Goal: Information Seeking & Learning: Check status

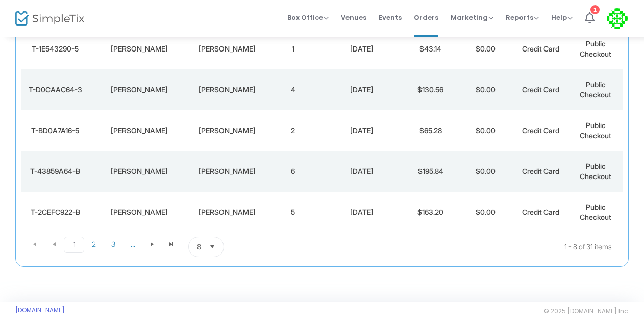
scroll to position [263, 0]
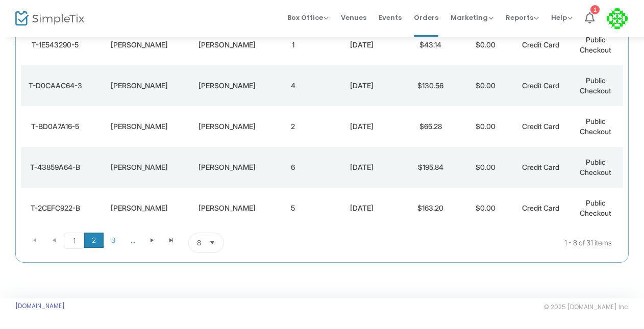
click at [91, 244] on span "2" at bounding box center [93, 240] width 19 height 15
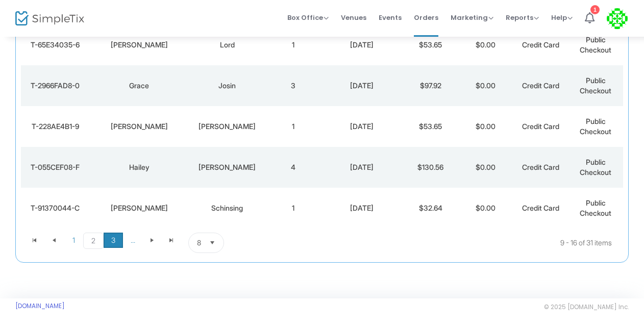
click at [109, 242] on span "3" at bounding box center [113, 240] width 19 height 15
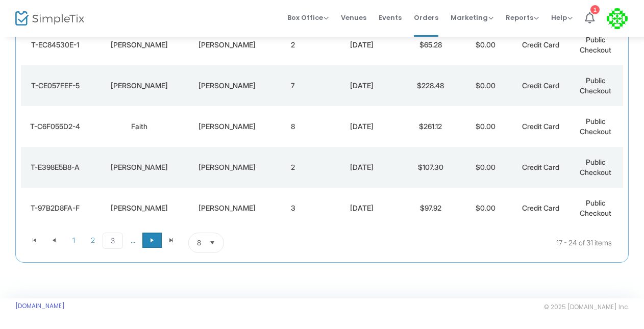
click at [155, 241] on span "Go to the next page" at bounding box center [152, 240] width 8 height 8
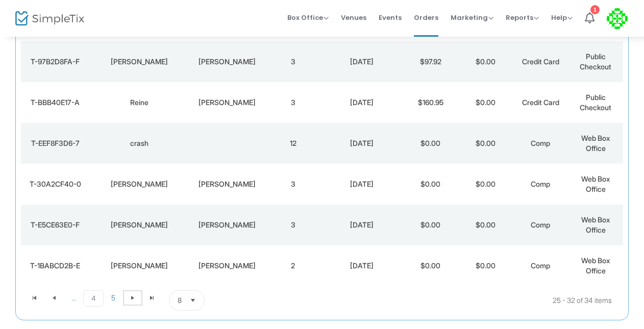
scroll to position [214, 0]
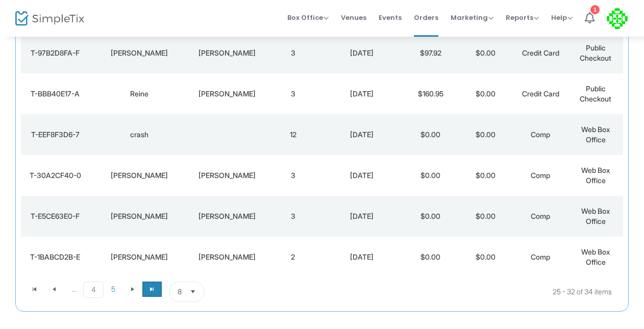
click at [149, 291] on span "Go to the last page" at bounding box center [152, 289] width 8 height 8
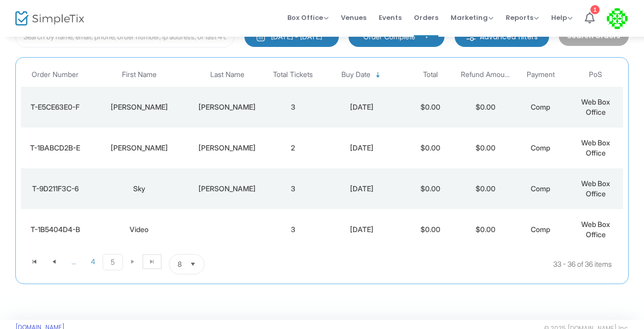
scroll to position [79, 0]
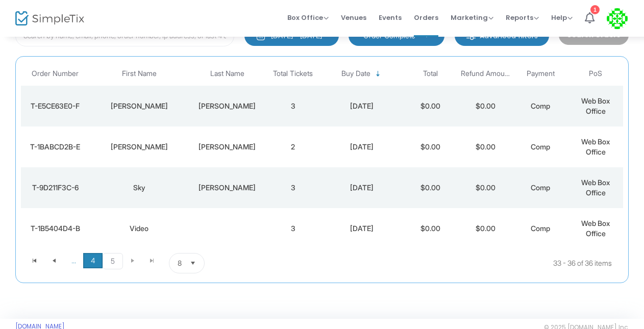
click at [91, 265] on span "4" at bounding box center [92, 260] width 19 height 15
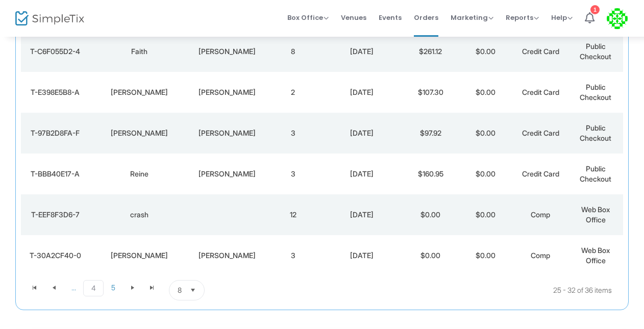
scroll to position [263, 0]
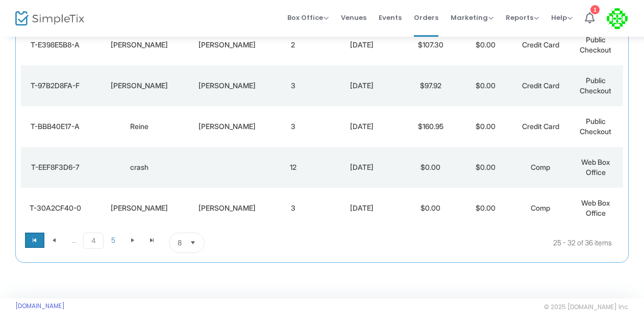
click at [34, 241] on span "Go to the first page" at bounding box center [35, 240] width 8 height 8
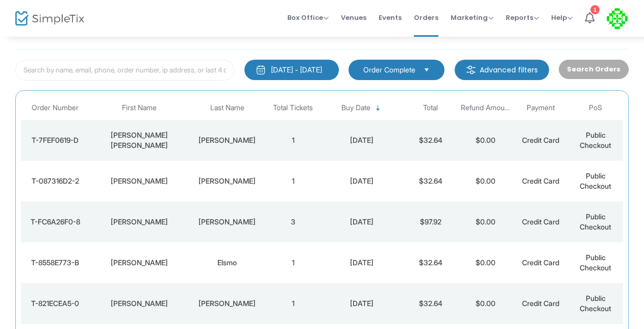
scroll to position [46, 0]
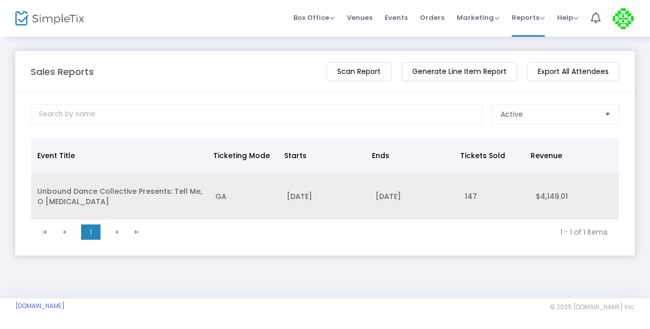
click at [444, 199] on td "11/15/2025" at bounding box center [413, 196] width 89 height 46
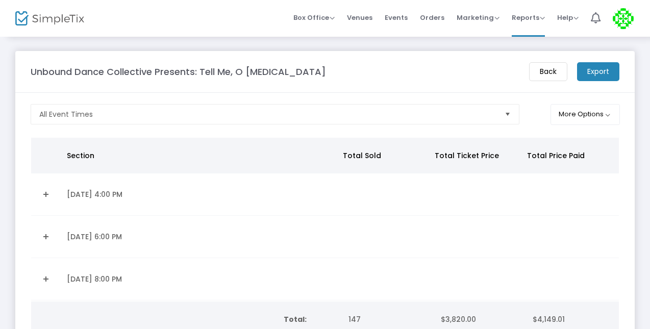
scroll to position [69, 0]
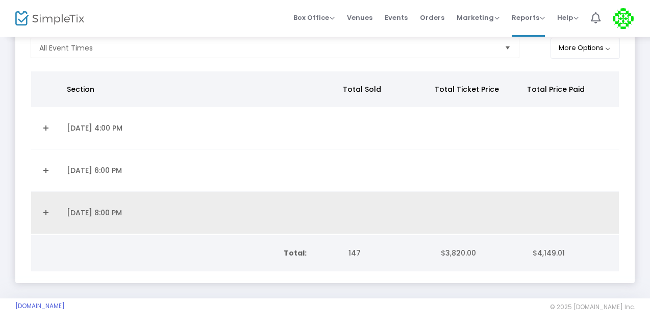
click at [46, 206] on link "Expand Details" at bounding box center [45, 212] width 17 height 16
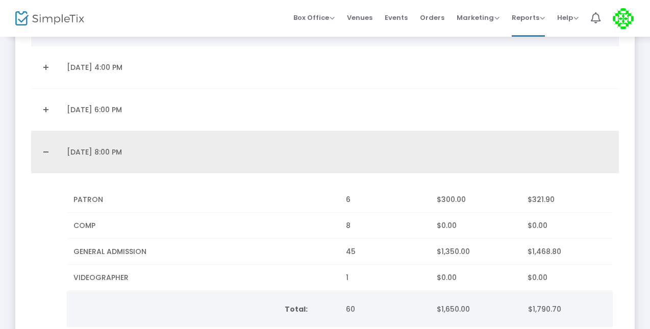
scroll to position [122, 0]
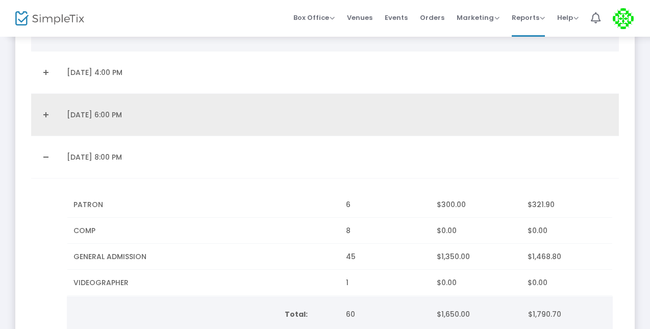
click at [46, 114] on link "Expand Details" at bounding box center [45, 115] width 17 height 16
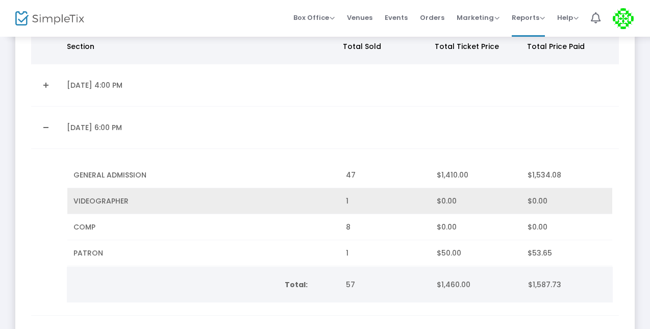
scroll to position [107, 0]
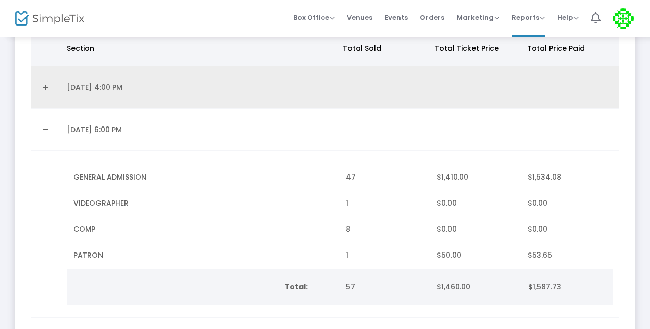
click at [47, 85] on link "Expand Details" at bounding box center [45, 87] width 17 height 16
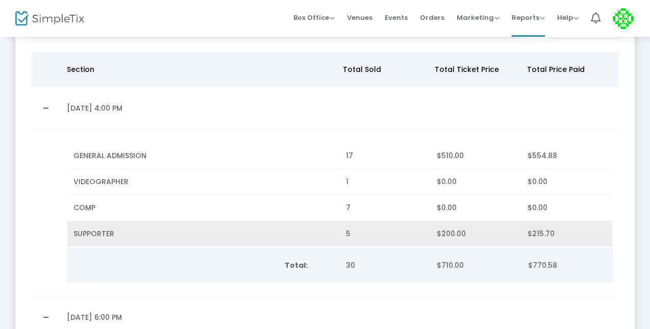
scroll to position [79, 0]
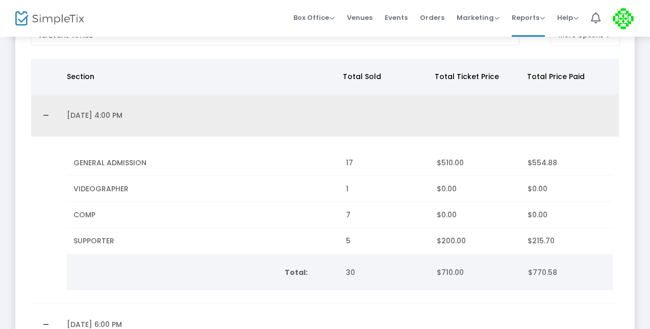
click at [46, 120] on link "Collapse Details" at bounding box center [45, 115] width 17 height 16
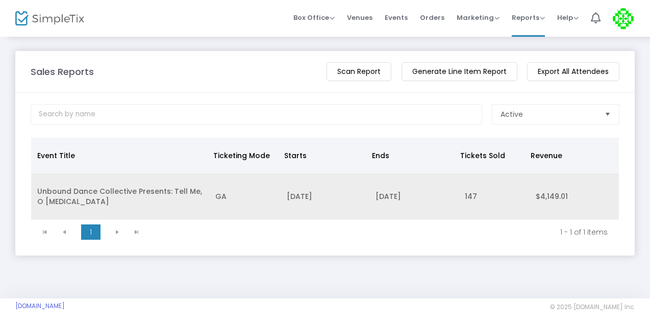
click at [265, 206] on td "GA" at bounding box center [244, 196] width 71 height 46
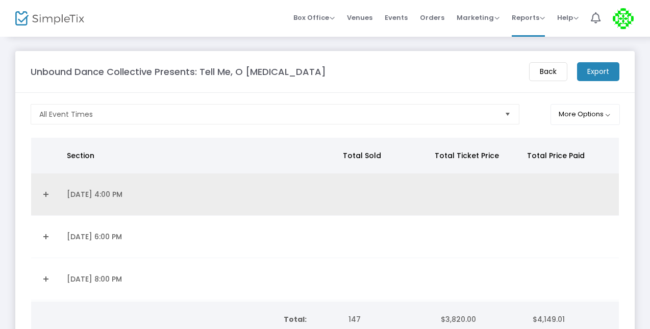
scroll to position [69, 0]
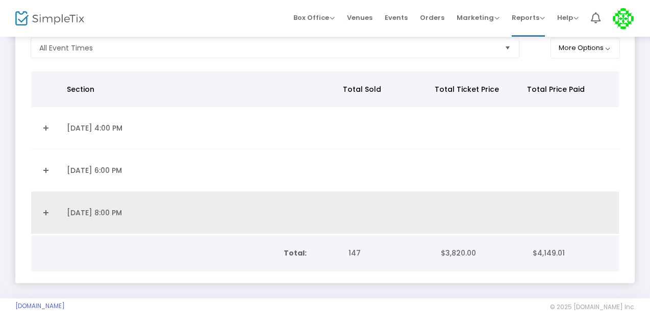
click at [55, 192] on td "Data table" at bounding box center [46, 213] width 30 height 42
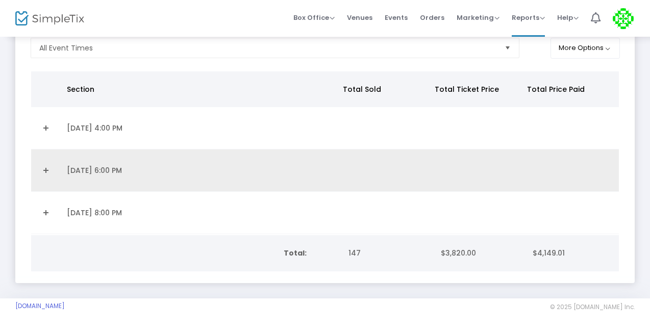
click at [45, 162] on link "Expand Details" at bounding box center [45, 170] width 17 height 16
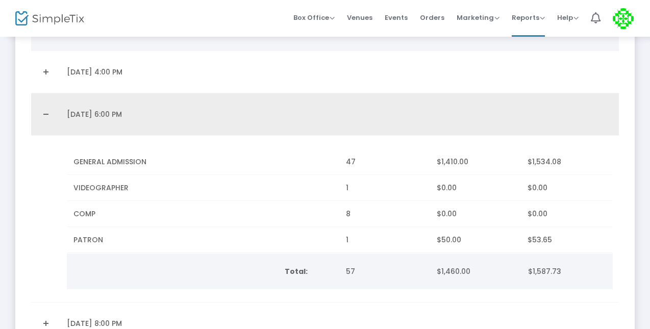
scroll to position [102, 0]
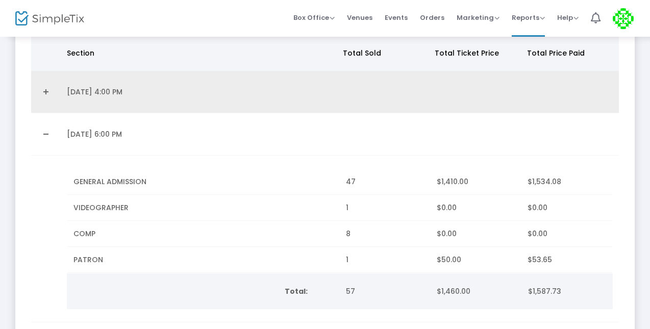
click at [43, 87] on link "Expand Details" at bounding box center [45, 92] width 17 height 16
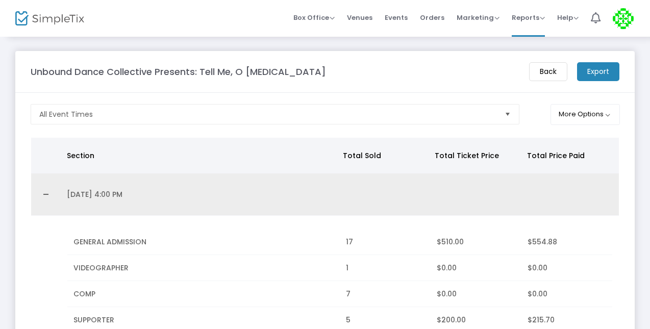
scroll to position [41, 0]
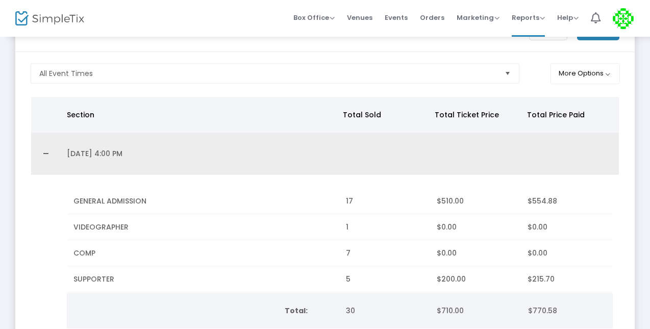
click at [45, 155] on link "Collapse Details" at bounding box center [45, 153] width 17 height 16
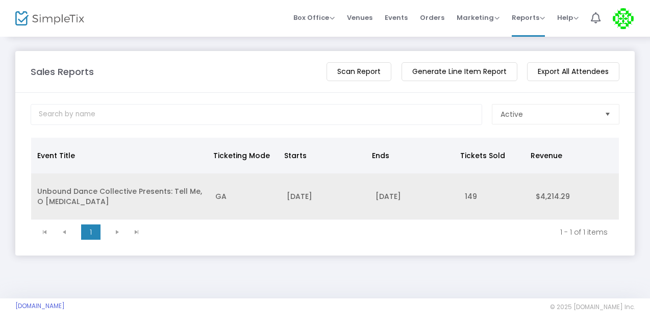
click at [121, 196] on td "Unbound Dance Collective Presents: Tell Me, O [MEDICAL_DATA]" at bounding box center [120, 196] width 178 height 46
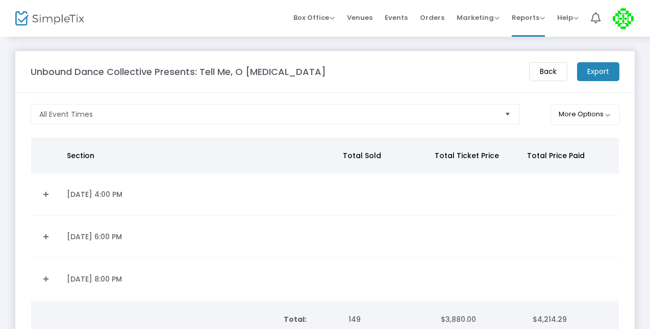
scroll to position [69, 0]
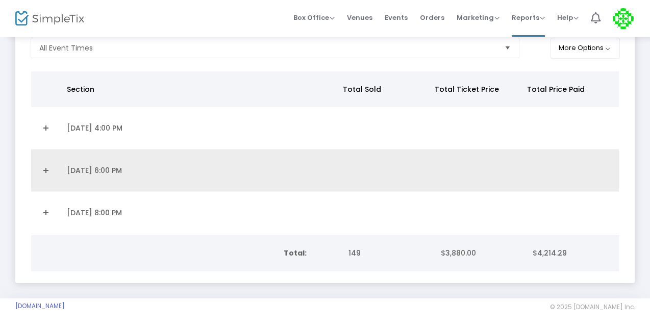
click at [44, 168] on link "Expand Details" at bounding box center [45, 170] width 17 height 16
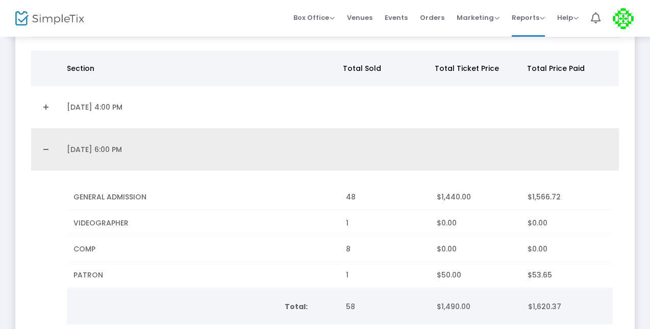
scroll to position [78, 0]
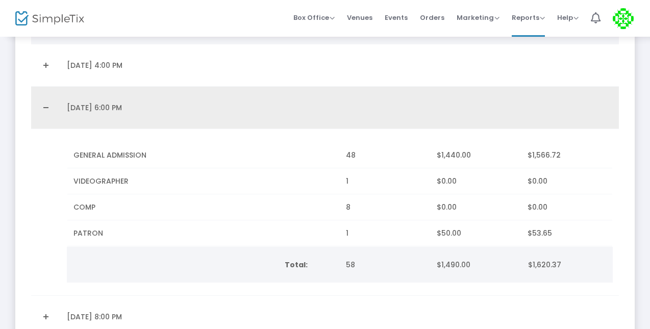
click at [46, 109] on link "Collapse Details" at bounding box center [45, 107] width 17 height 16
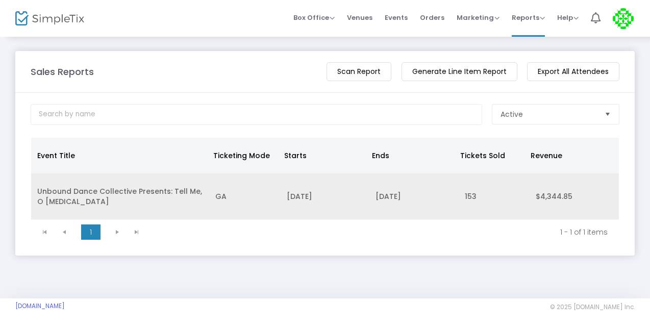
click at [212, 198] on td "GA" at bounding box center [244, 196] width 71 height 46
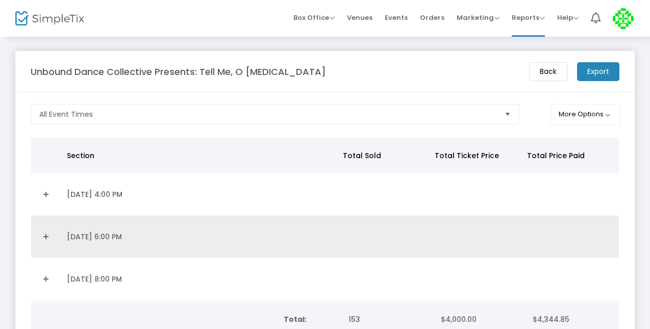
click at [50, 233] on link "Expand Details" at bounding box center [45, 236] width 17 height 16
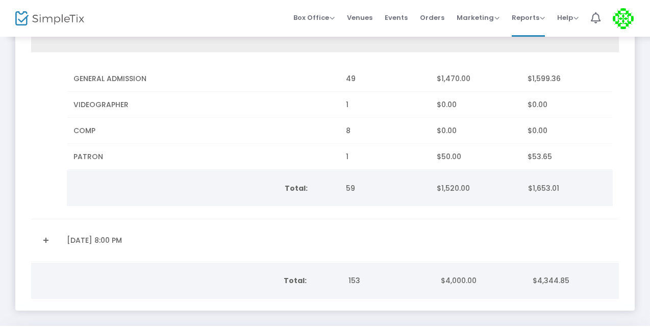
scroll to position [206, 0]
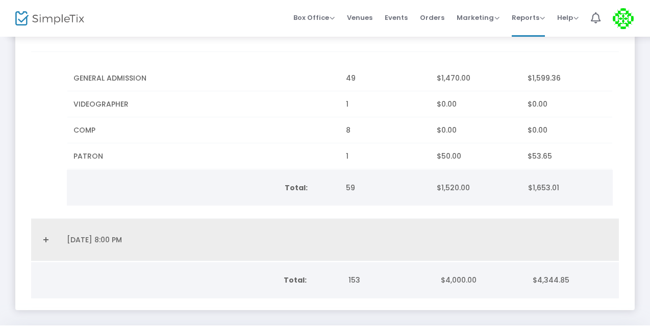
click at [92, 242] on td "[DATE] 8:00 PM" at bounding box center [200, 240] width 279 height 42
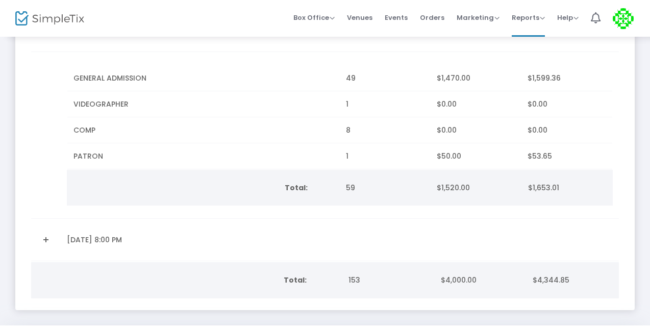
scroll to position [236, 0]
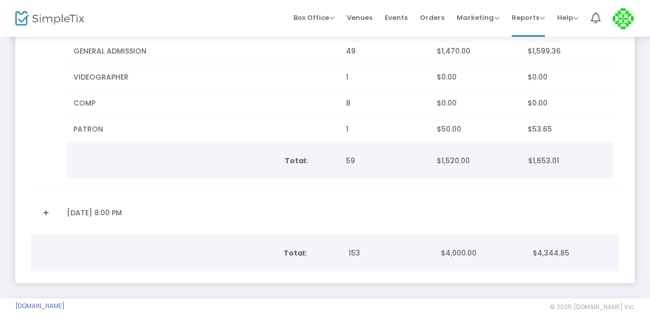
click at [43, 204] on link "Expand Details" at bounding box center [45, 212] width 17 height 16
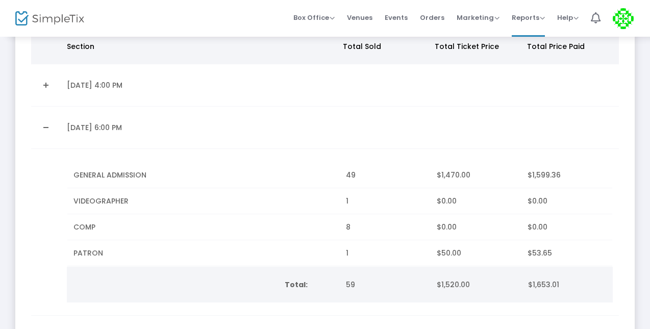
scroll to position [107, 0]
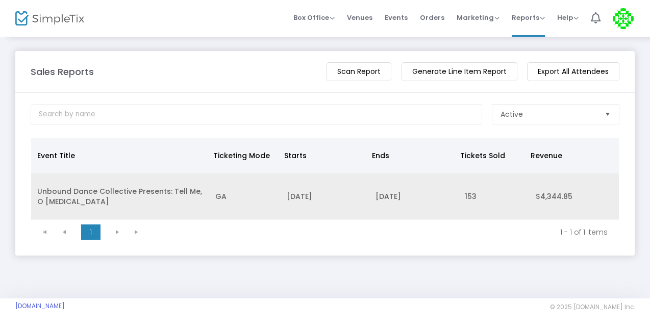
click at [110, 196] on td "Unbound Dance Collective Presents: Tell Me, O [MEDICAL_DATA]" at bounding box center [120, 196] width 178 height 46
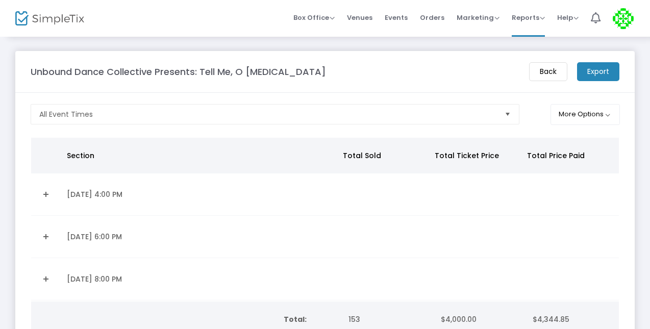
scroll to position [69, 0]
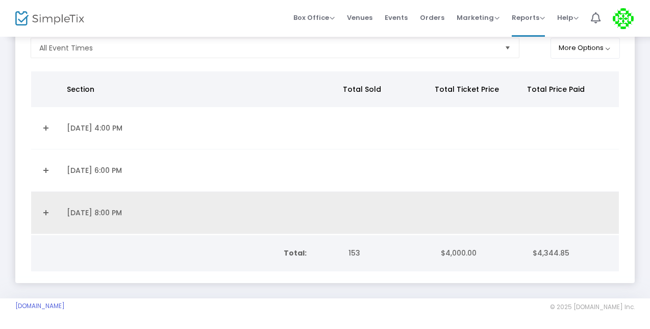
click at [79, 203] on td "[DATE] 8:00 PM" at bounding box center [200, 213] width 279 height 42
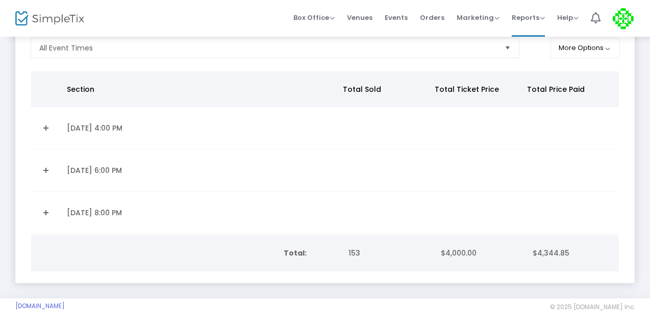
click at [49, 211] on link "Expand Details" at bounding box center [45, 212] width 17 height 16
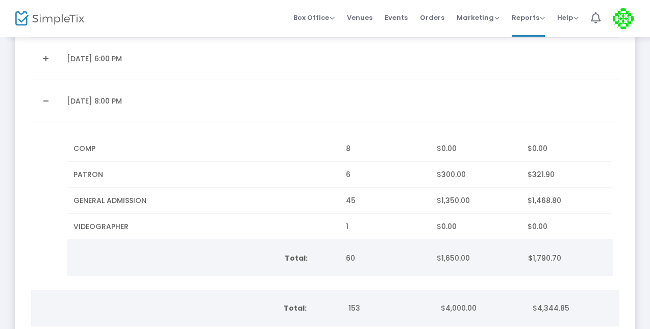
scroll to position [178, 0]
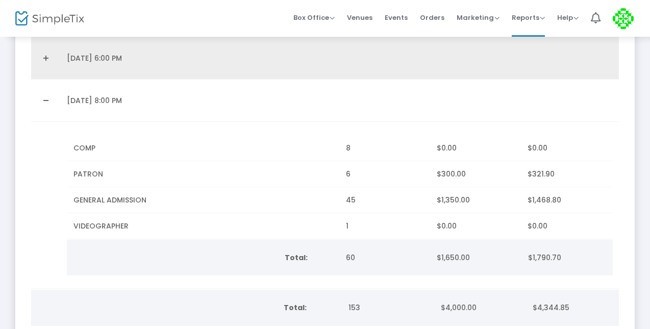
click at [66, 64] on td "[DATE] 6:00 PM" at bounding box center [200, 58] width 279 height 42
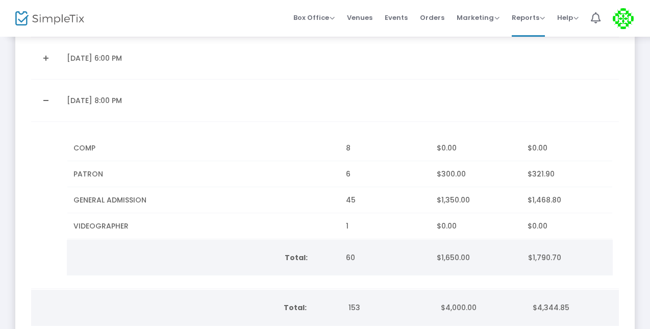
click at [47, 56] on link "Expand Details" at bounding box center [45, 58] width 17 height 16
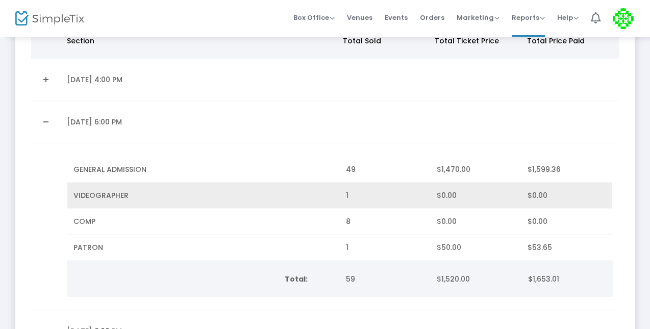
scroll to position [68, 0]
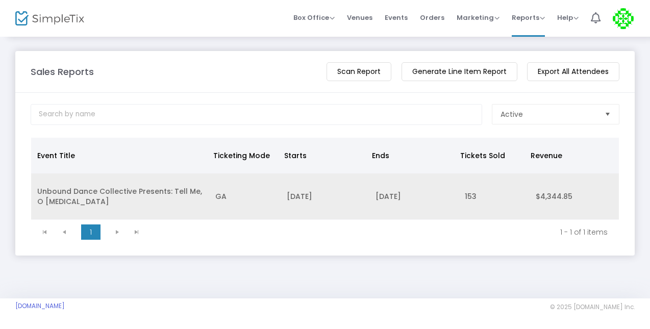
click at [261, 200] on td "GA" at bounding box center [244, 196] width 71 height 46
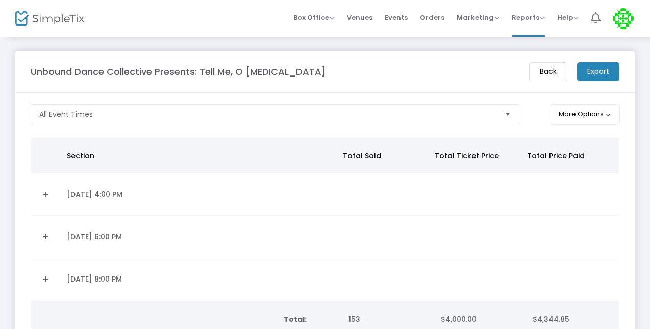
scroll to position [69, 0]
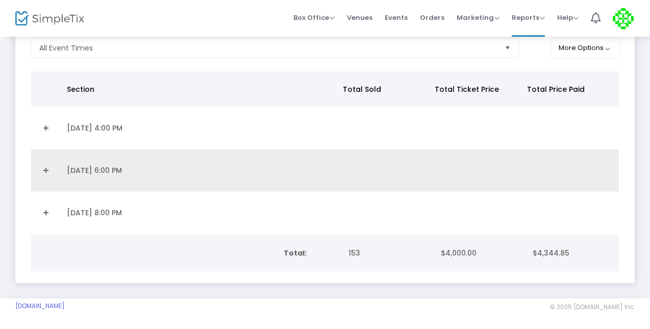
click at [50, 167] on link "Expand Details" at bounding box center [45, 170] width 17 height 16
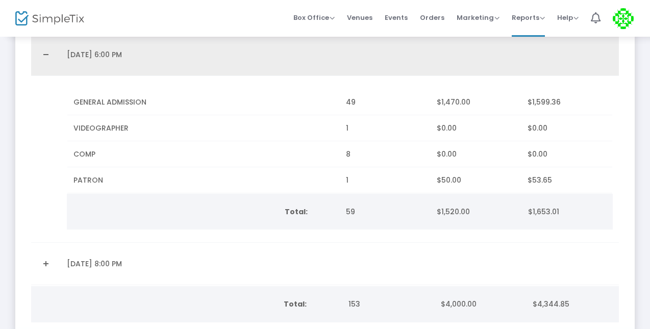
scroll to position [183, 0]
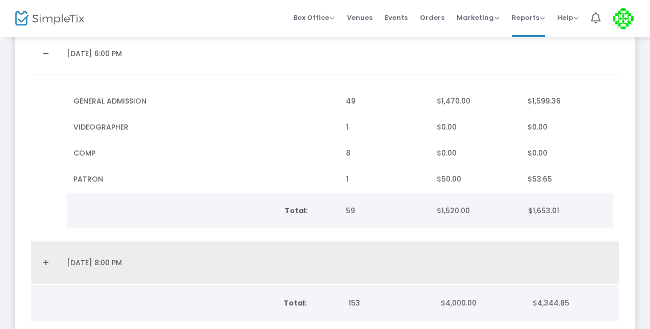
click at [50, 253] on td "Data table" at bounding box center [46, 263] width 30 height 42
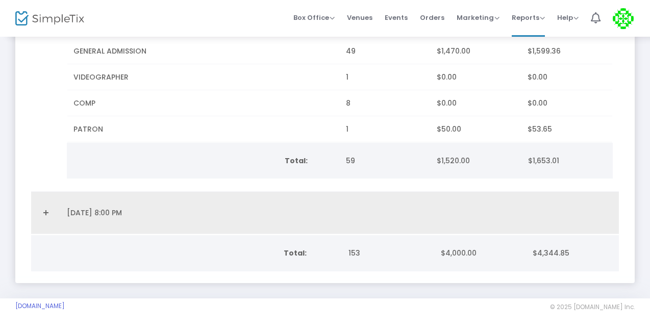
click at [42, 218] on td "Data table" at bounding box center [46, 213] width 30 height 42
click at [52, 205] on link "Expand Details" at bounding box center [45, 212] width 17 height 16
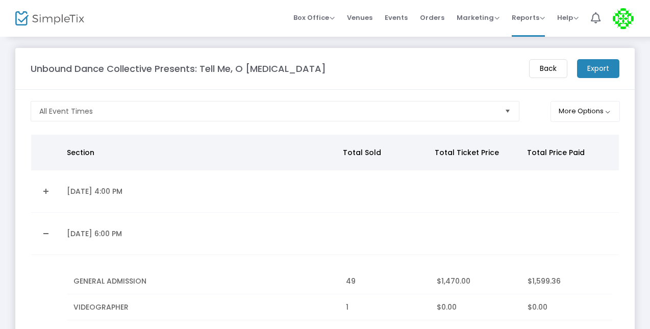
scroll to position [0, 0]
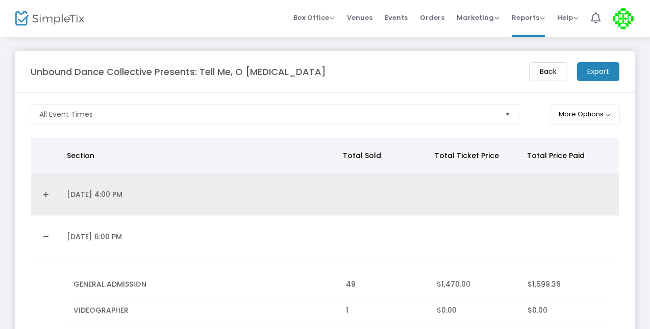
click at [45, 195] on link "Expand Details" at bounding box center [45, 194] width 17 height 16
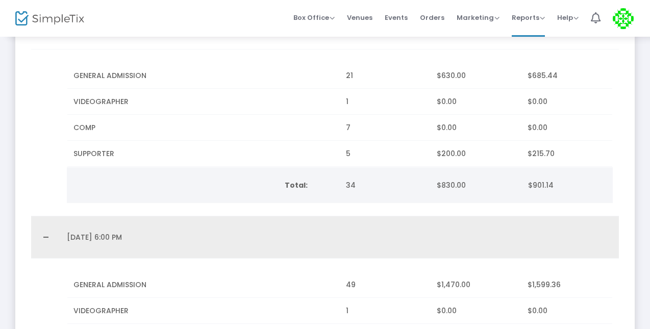
scroll to position [570, 0]
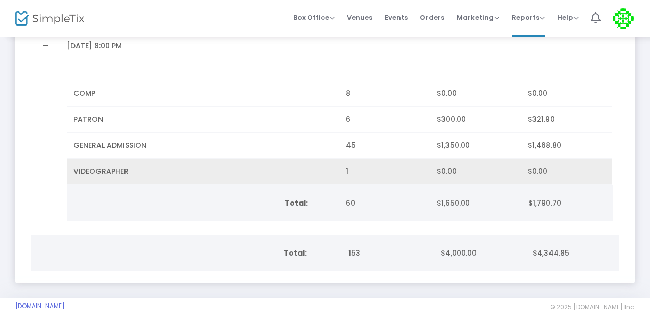
click at [273, 179] on td "VIDEOGRAPHER" at bounding box center [203, 172] width 272 height 26
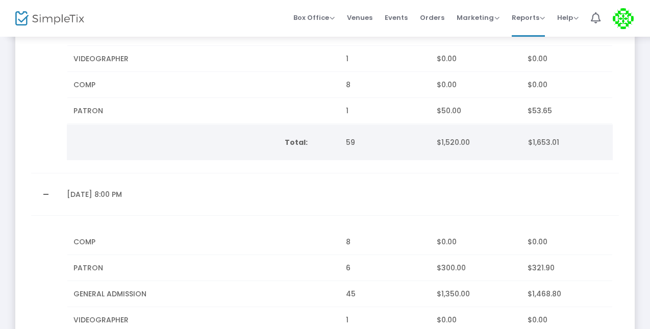
scroll to position [430, 0]
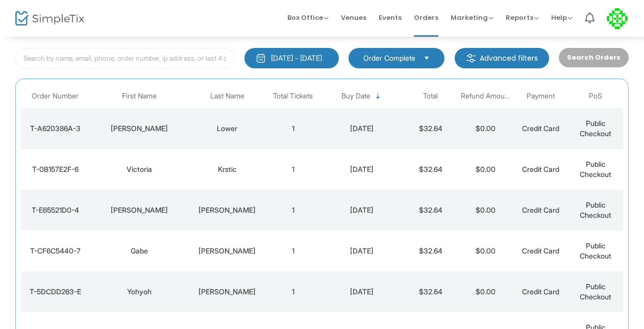
scroll to position [67, 0]
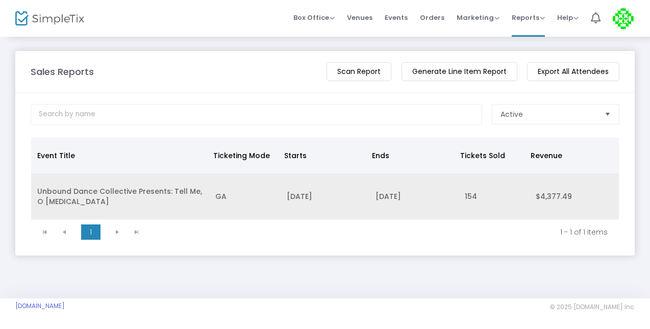
click at [312, 199] on td "[DATE]" at bounding box center [324, 196] width 89 height 46
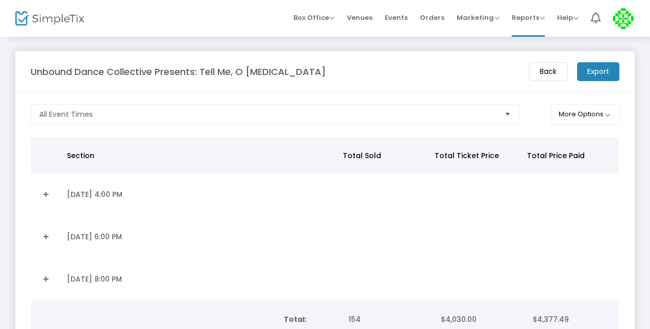
scroll to position [69, 0]
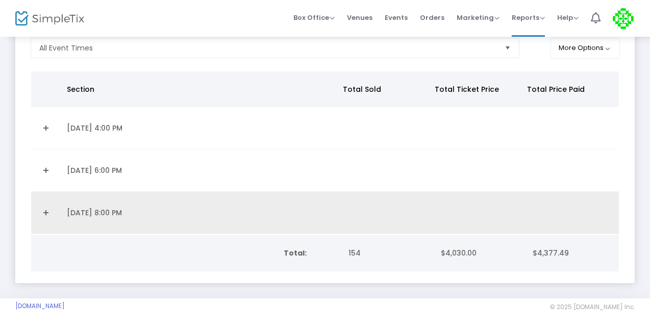
click at [111, 211] on td "[DATE] 8:00 PM" at bounding box center [200, 213] width 279 height 42
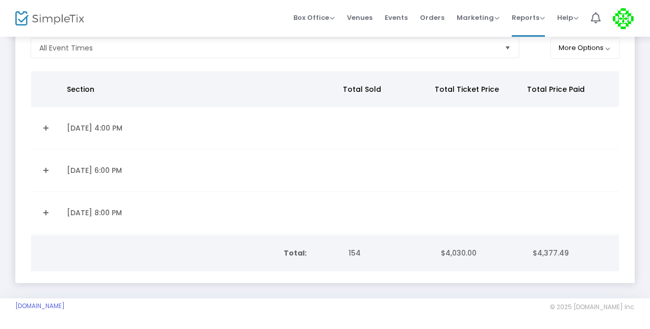
click at [54, 204] on link "Expand Details" at bounding box center [45, 212] width 17 height 16
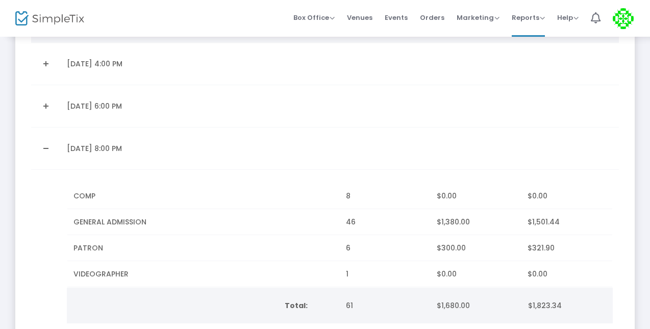
scroll to position [104, 0]
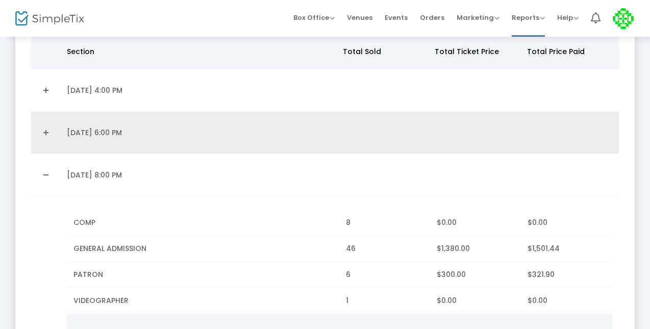
click at [46, 132] on link "Expand Details" at bounding box center [45, 132] width 17 height 16
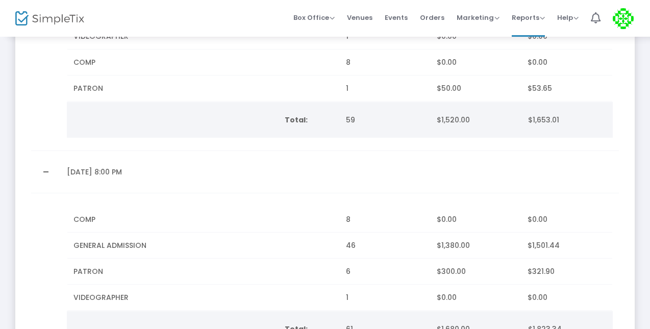
scroll to position [403, 0]
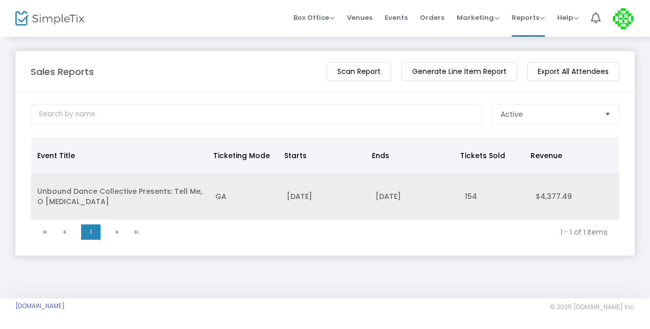
click at [185, 200] on td "Unbound Dance Collective Presents: Tell Me, O [MEDICAL_DATA]" at bounding box center [120, 196] width 178 height 46
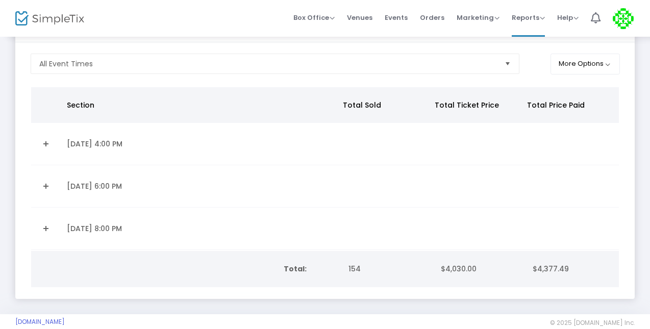
scroll to position [69, 0]
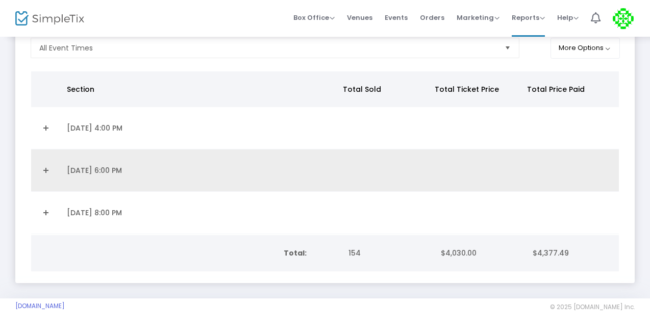
click at [49, 170] on link "Expand Details" at bounding box center [45, 170] width 17 height 16
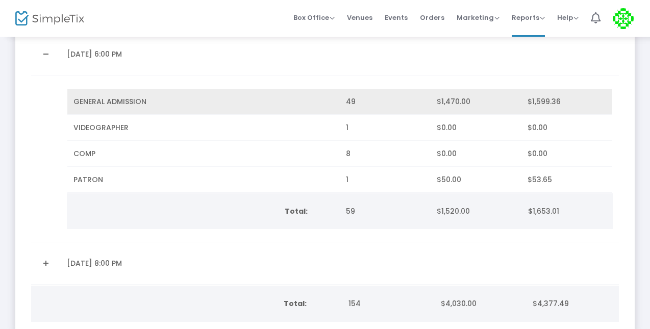
scroll to position [183, 0]
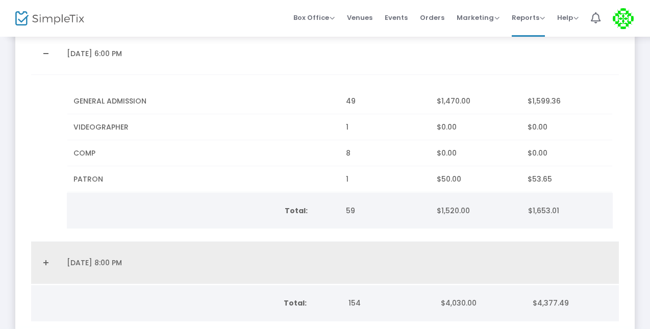
click at [51, 259] on link "Expand Details" at bounding box center [45, 262] width 17 height 16
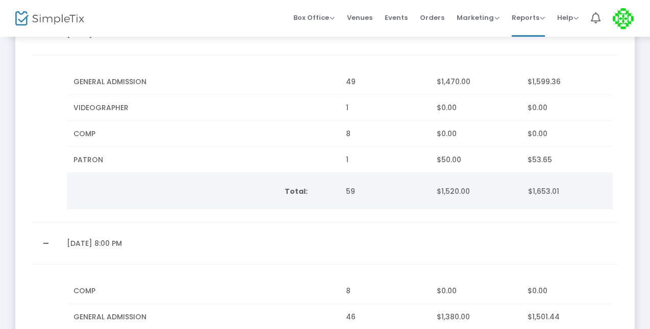
scroll to position [0, 0]
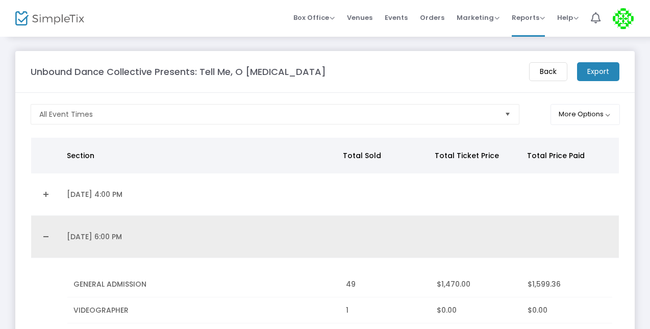
click at [45, 229] on link "Collapse Details" at bounding box center [45, 236] width 17 height 16
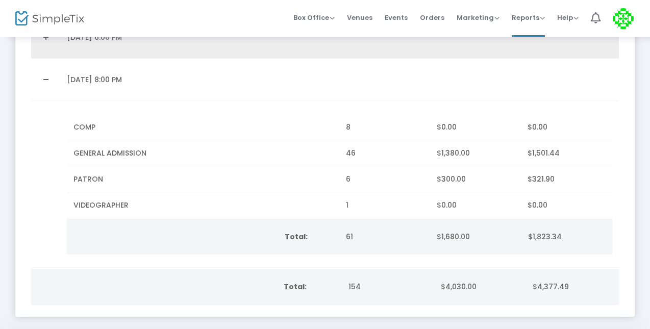
scroll to position [206, 0]
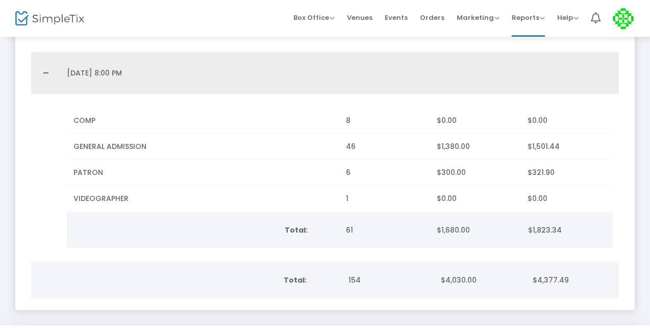
click at [42, 70] on link "Collapse Details" at bounding box center [45, 73] width 17 height 16
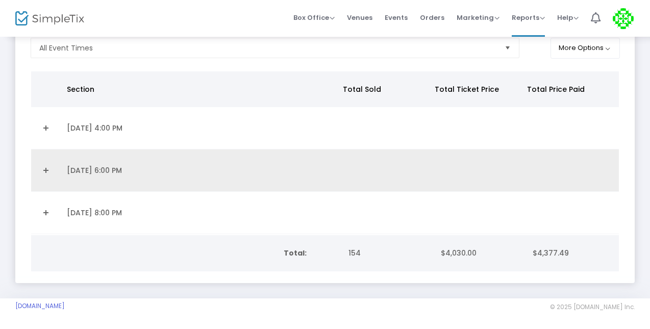
scroll to position [0, 0]
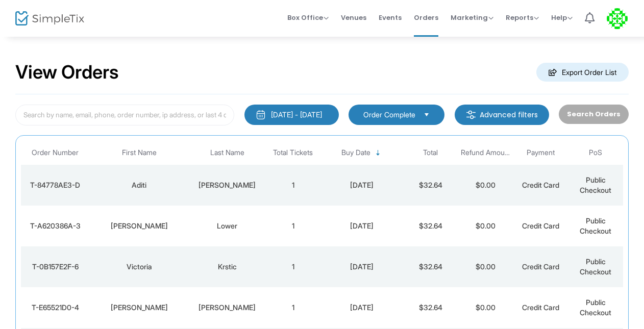
click at [304, 66] on div "View Orders Export Order List" at bounding box center [321, 72] width 613 height 43
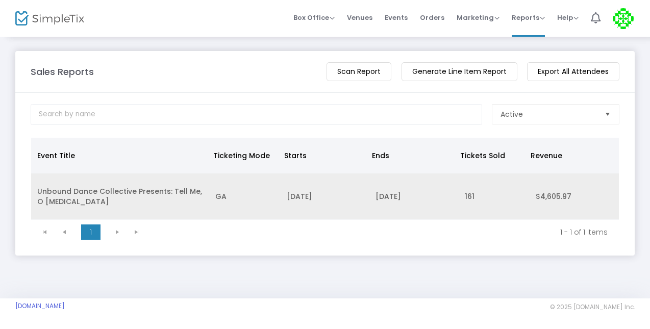
click at [270, 191] on td "GA" at bounding box center [244, 196] width 71 height 46
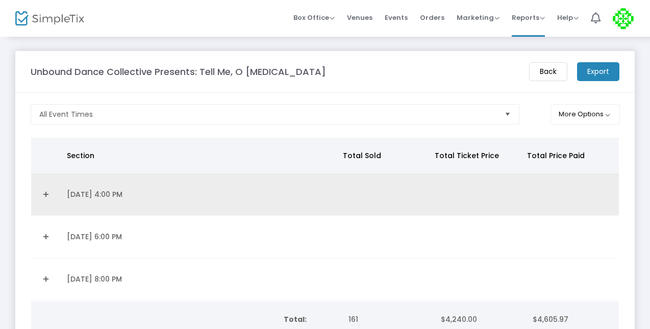
scroll to position [69, 0]
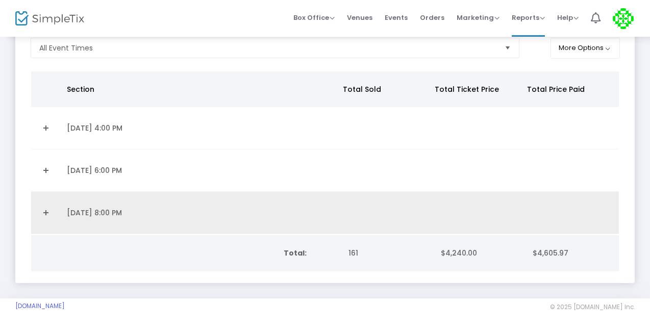
click at [45, 206] on link "Expand Details" at bounding box center [45, 212] width 17 height 16
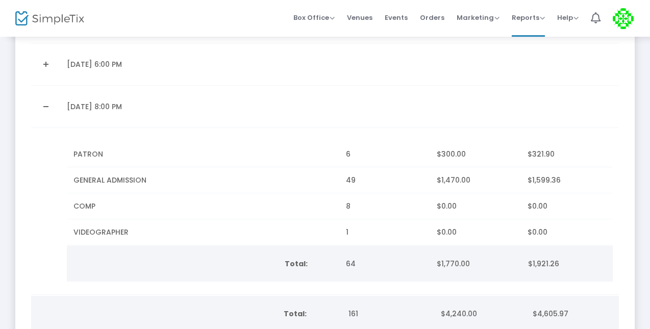
scroll to position [147, 0]
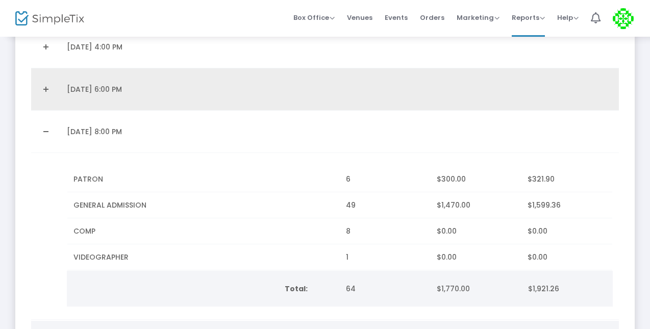
click at [45, 102] on td "Data table" at bounding box center [46, 89] width 30 height 42
click at [47, 84] on link "Expand Details" at bounding box center [45, 89] width 17 height 16
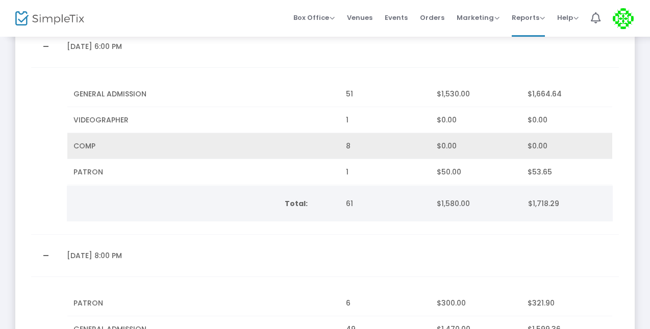
scroll to position [108, 0]
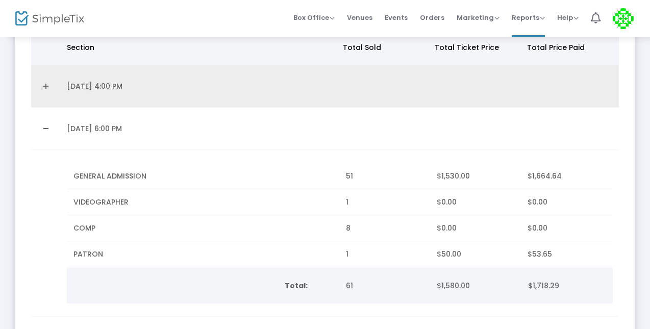
click at [48, 92] on link "Expand Details" at bounding box center [45, 86] width 17 height 16
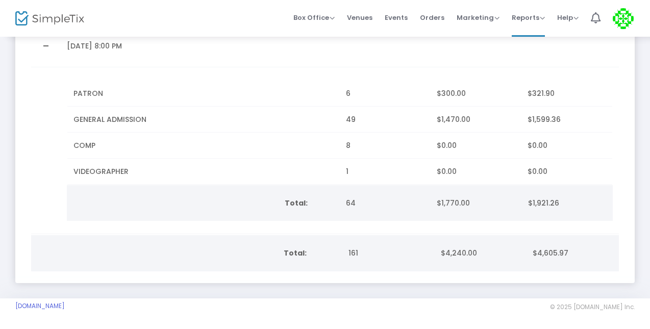
scroll to position [0, 0]
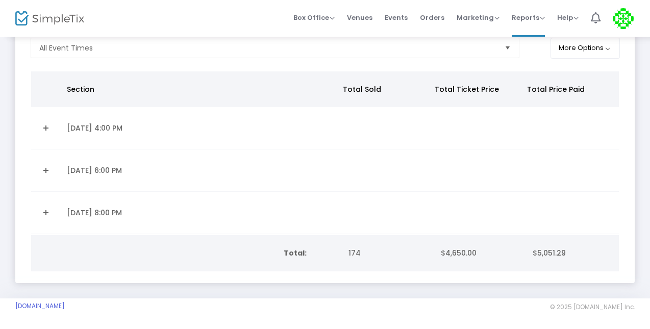
scroll to position [69, 0]
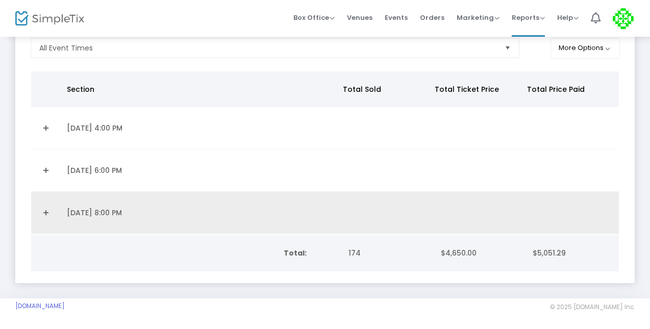
click at [43, 212] on link "Expand Details" at bounding box center [45, 212] width 17 height 16
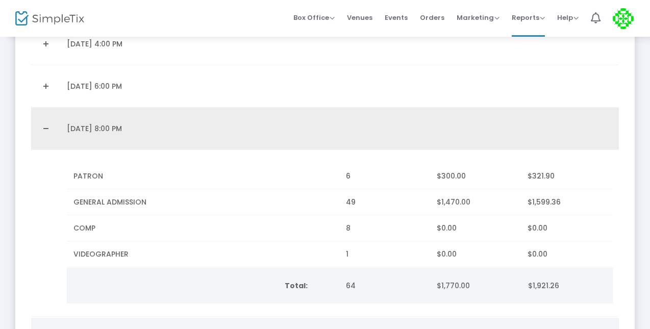
scroll to position [139, 0]
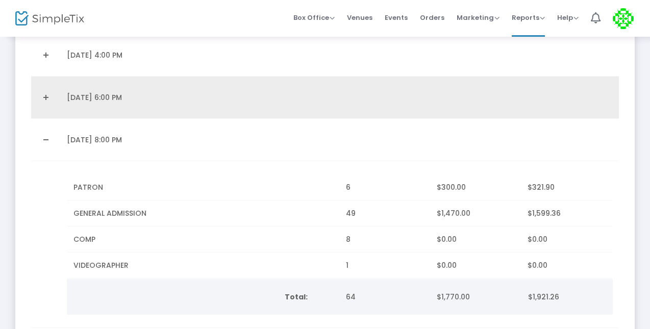
click at [54, 100] on link "Expand Details" at bounding box center [45, 97] width 17 height 16
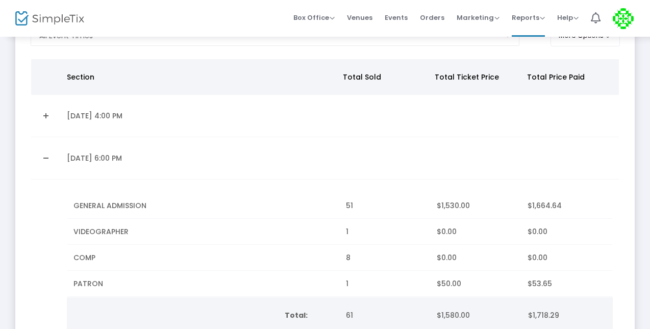
scroll to position [67, 0]
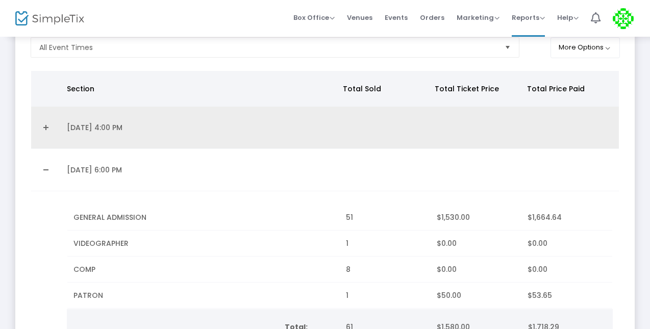
click at [48, 123] on link "Expand Details" at bounding box center [45, 127] width 17 height 16
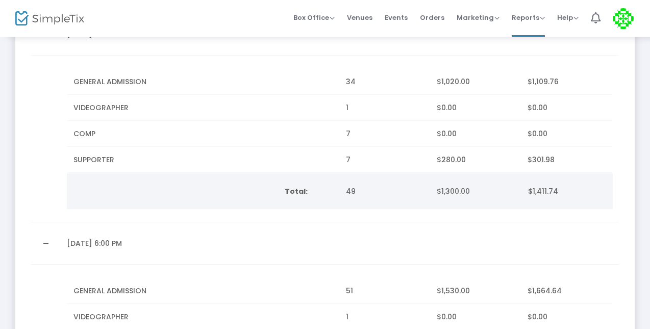
scroll to position [0, 0]
